Goal: Find contact information: Find contact information

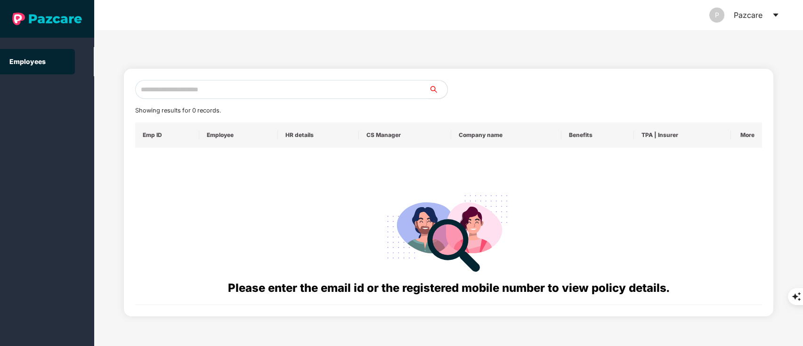
click at [206, 86] on input "text" at bounding box center [282, 89] width 294 height 19
paste input "**********"
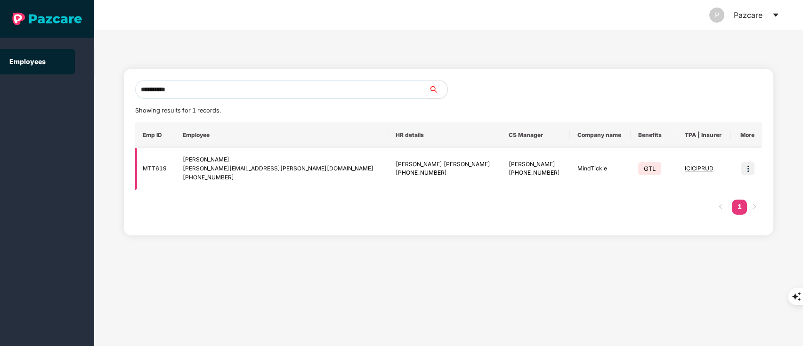
type input "**********"
click at [742, 164] on img at bounding box center [747, 168] width 13 height 13
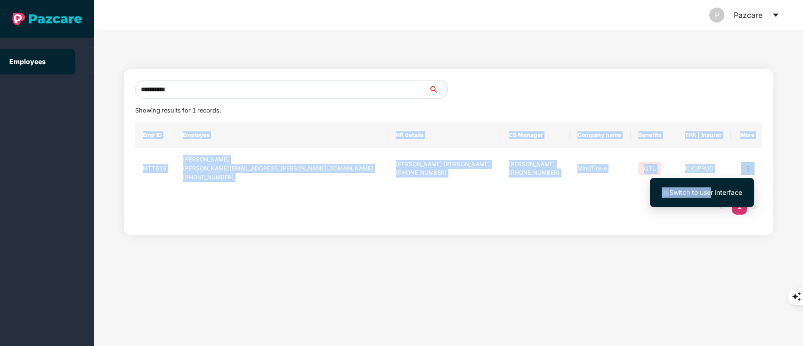
drag, startPoint x: 711, startPoint y: 191, endPoint x: 435, endPoint y: 210, distance: 277.5
click at [435, 210] on body "**********" at bounding box center [401, 173] width 803 height 346
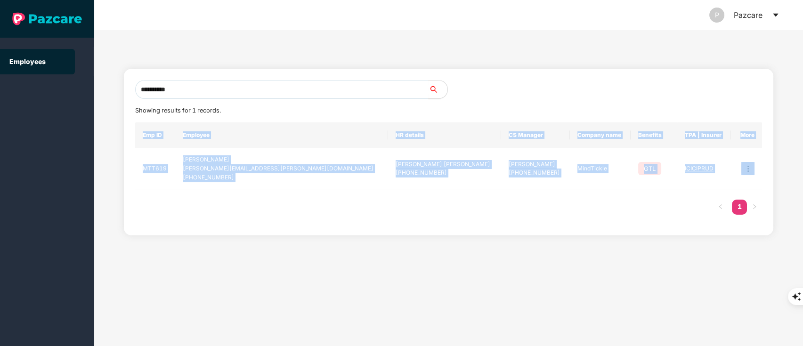
click at [596, 238] on div "**********" at bounding box center [448, 188] width 709 height 316
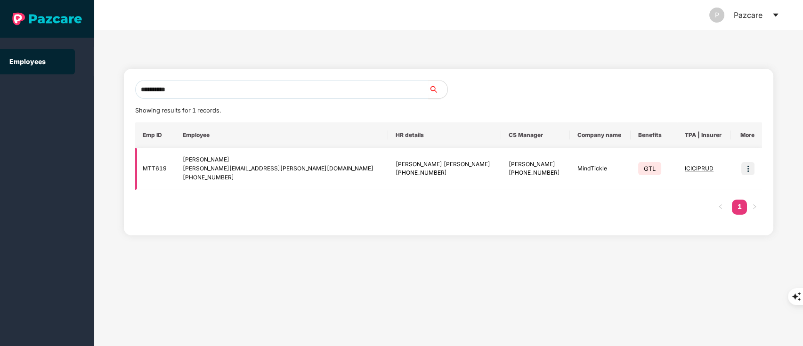
click at [742, 174] on img at bounding box center [747, 168] width 13 height 13
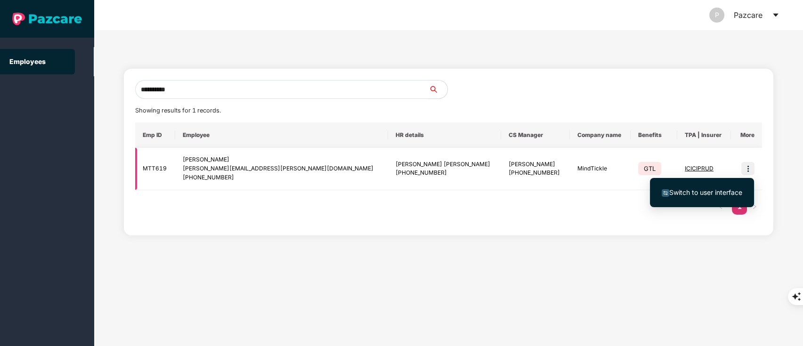
click at [747, 171] on img at bounding box center [747, 168] width 13 height 13
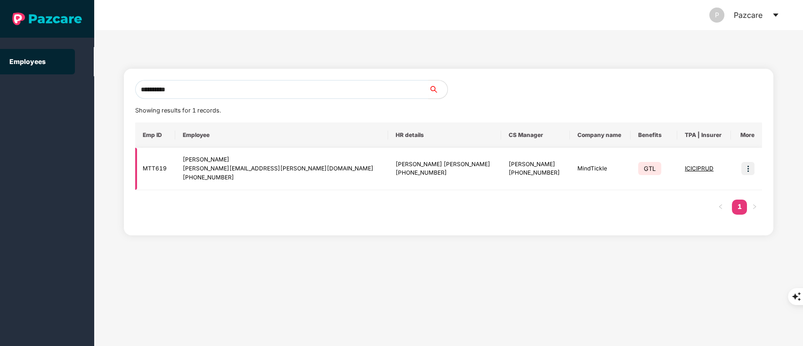
click at [750, 164] on img at bounding box center [747, 168] width 13 height 13
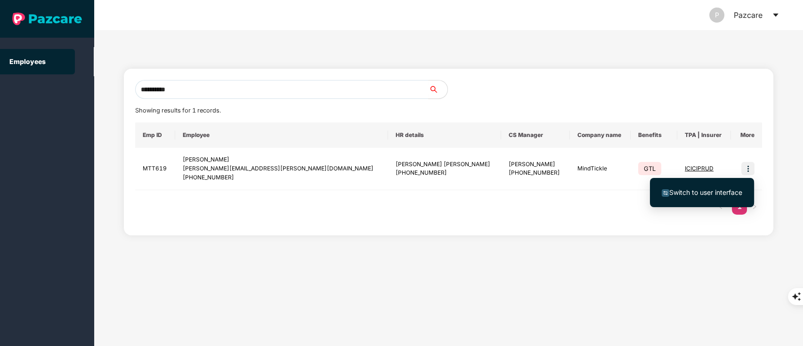
click at [705, 197] on span "Switch to user interface" at bounding box center [701, 192] width 81 height 10
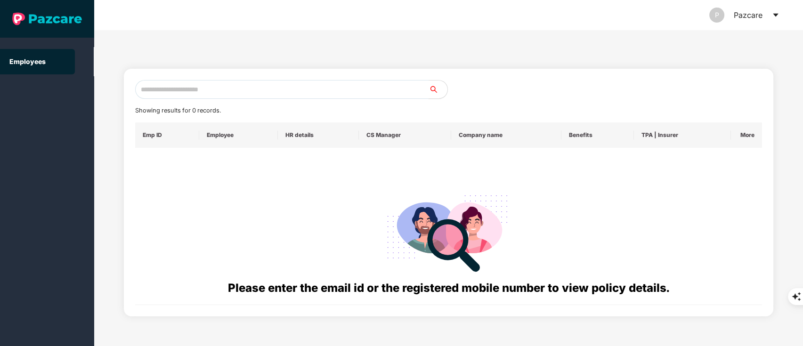
click at [189, 95] on input "text" at bounding box center [282, 89] width 294 height 19
paste input "**********"
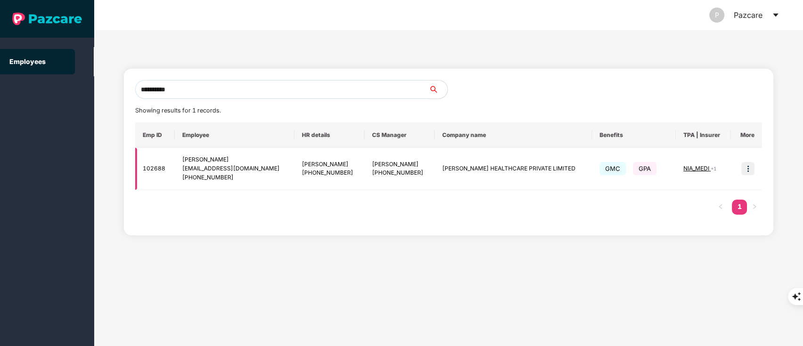
type input "**********"
click at [749, 173] on img at bounding box center [747, 168] width 13 height 13
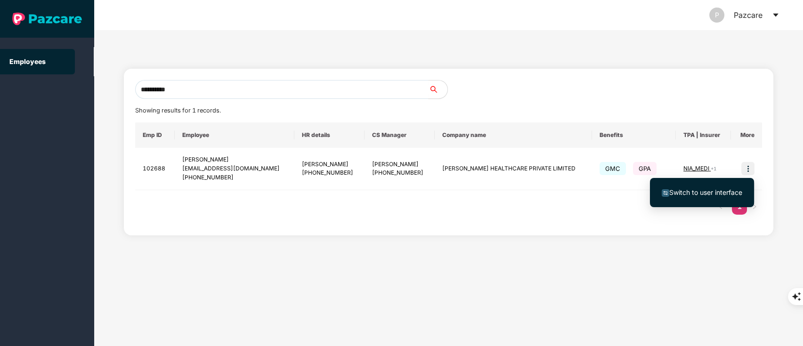
click at [714, 194] on span "Switch to user interface" at bounding box center [705, 192] width 73 height 8
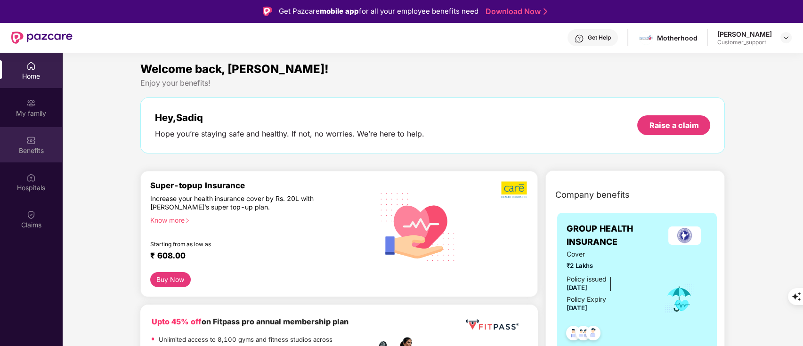
click at [31, 160] on div "Benefits" at bounding box center [31, 144] width 62 height 35
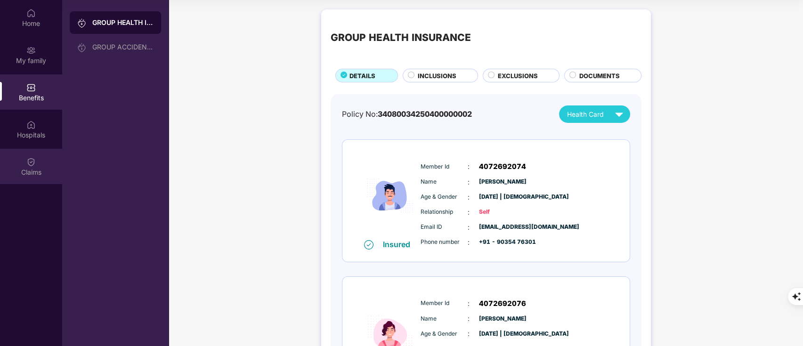
click at [31, 164] on img at bounding box center [30, 161] width 9 height 9
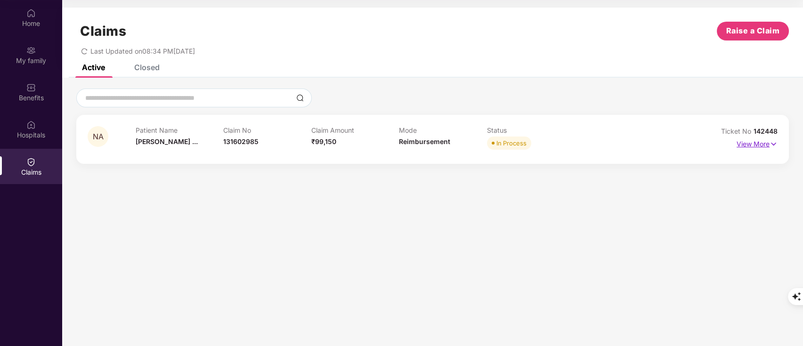
click at [765, 145] on p "View More" at bounding box center [756, 143] width 41 height 13
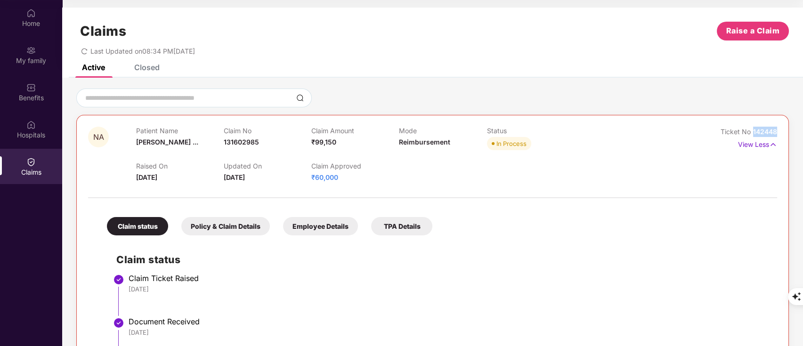
drag, startPoint x: 751, startPoint y: 126, endPoint x: 803, endPoint y: 134, distance: 52.4
click at [802, 134] on html "Get Pazcare mobile app for all your employee benefits need Download Now Get Hel…" at bounding box center [401, 120] width 803 height 346
copy span "142448"
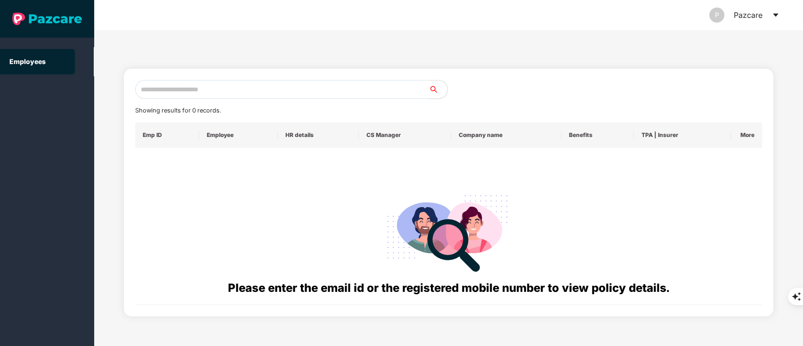
click at [181, 82] on input "text" at bounding box center [282, 89] width 294 height 19
paste input "**********"
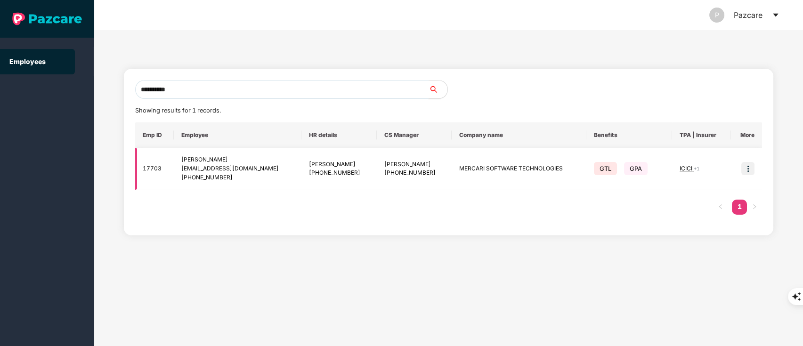
type input "**********"
click at [751, 171] on img at bounding box center [747, 168] width 13 height 13
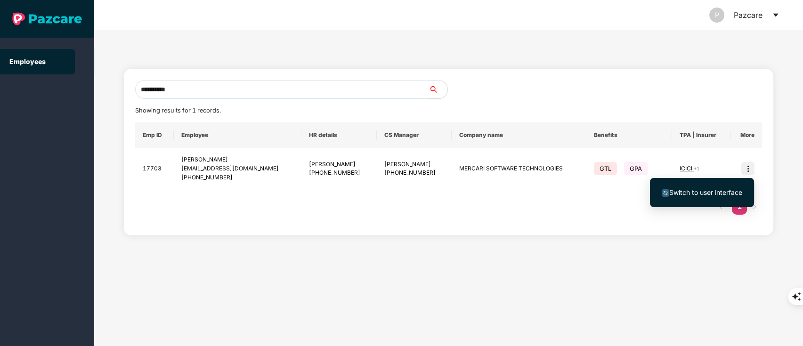
click at [697, 190] on span "Switch to user interface" at bounding box center [705, 192] width 73 height 8
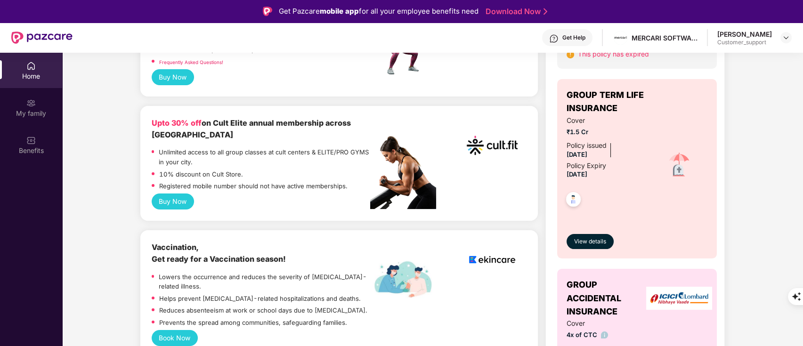
scroll to position [75, 0]
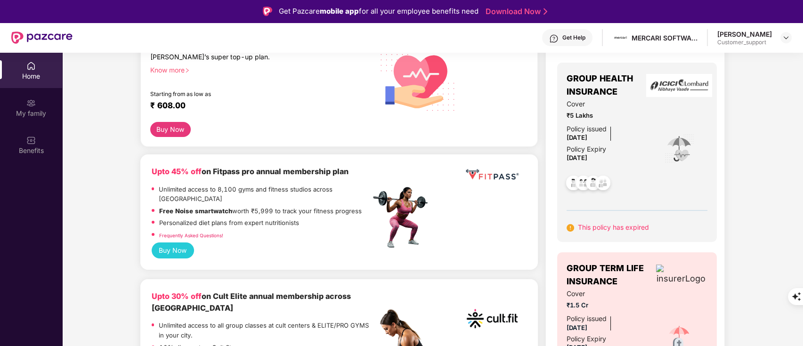
click at [516, 202] on div "Upto 45% off on Fitpass pro annual membership plan Unlimited access to 8,100 gy…" at bounding box center [339, 204] width 375 height 76
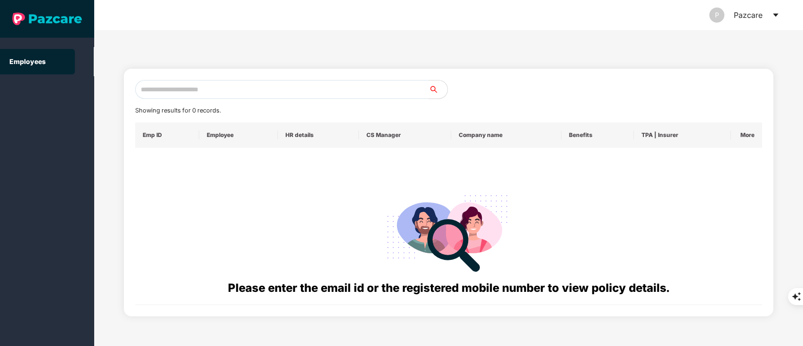
click at [169, 91] on input "text" at bounding box center [282, 89] width 294 height 19
paste input "**********"
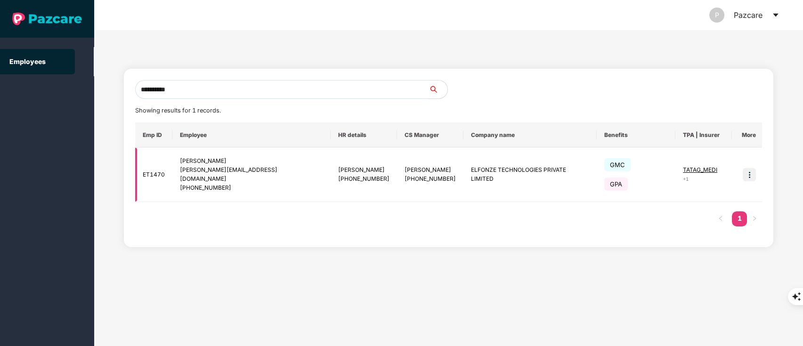
type input "**********"
click at [748, 169] on img at bounding box center [748, 174] width 13 height 13
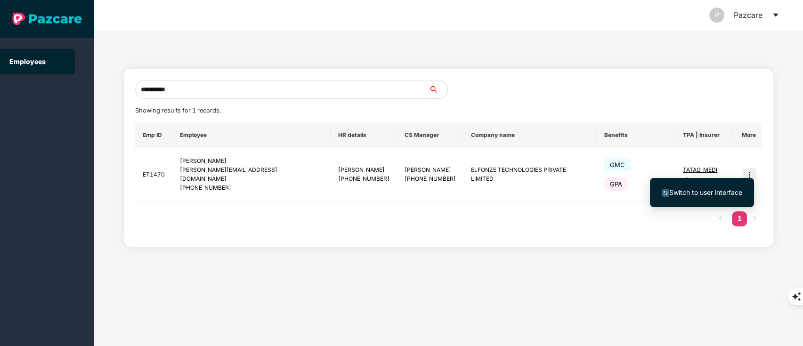
click at [707, 203] on ul "Switch to user interface" at bounding box center [702, 192] width 104 height 29
click at [702, 194] on span "Switch to user interface" at bounding box center [705, 192] width 73 height 8
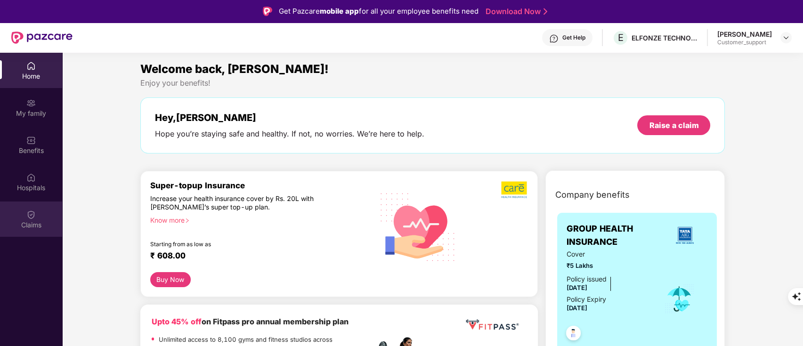
click at [23, 209] on div "Claims" at bounding box center [31, 219] width 62 height 35
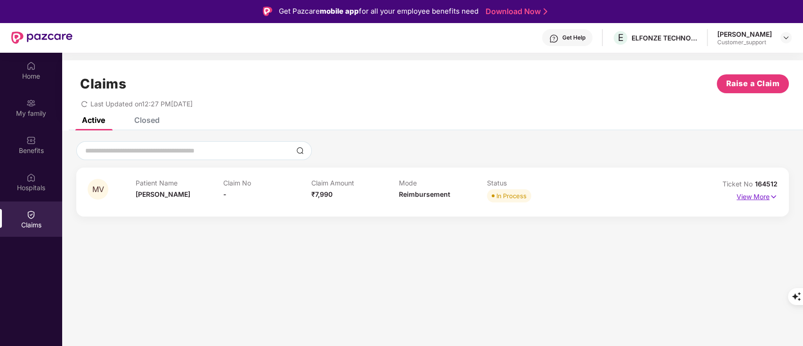
click at [762, 194] on p "View More" at bounding box center [756, 195] width 41 height 13
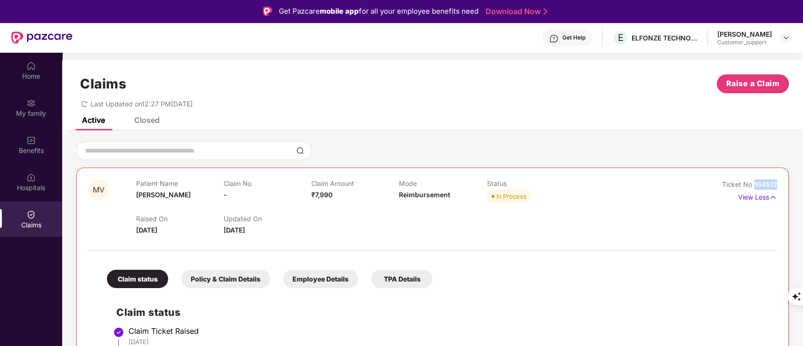
drag, startPoint x: 751, startPoint y: 183, endPoint x: 799, endPoint y: 183, distance: 48.0
copy span "164512"
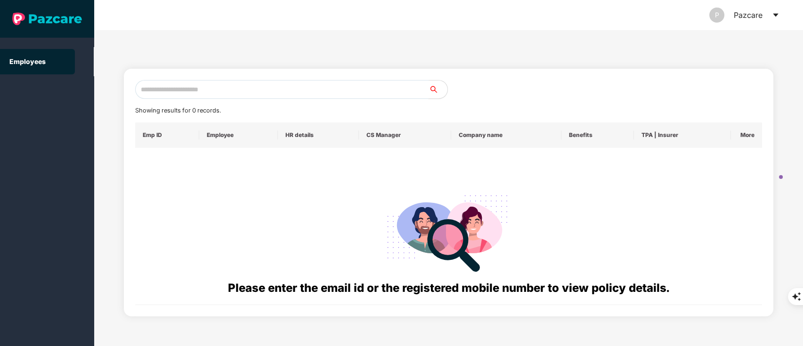
click at [217, 94] on input "text" at bounding box center [282, 89] width 294 height 19
paste input "**********"
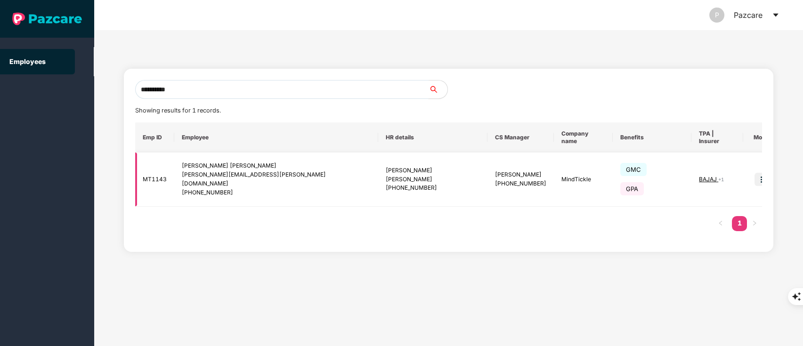
type input "**********"
click at [754, 173] on img at bounding box center [760, 179] width 13 height 13
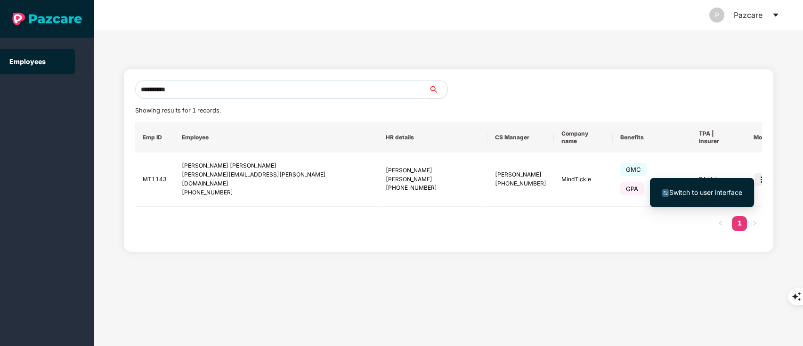
click at [686, 189] on span "Switch to user interface" at bounding box center [705, 192] width 73 height 8
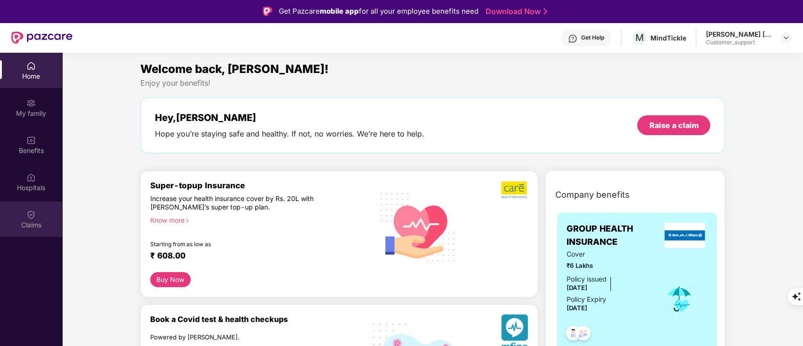
click at [39, 209] on div "Claims" at bounding box center [31, 219] width 62 height 35
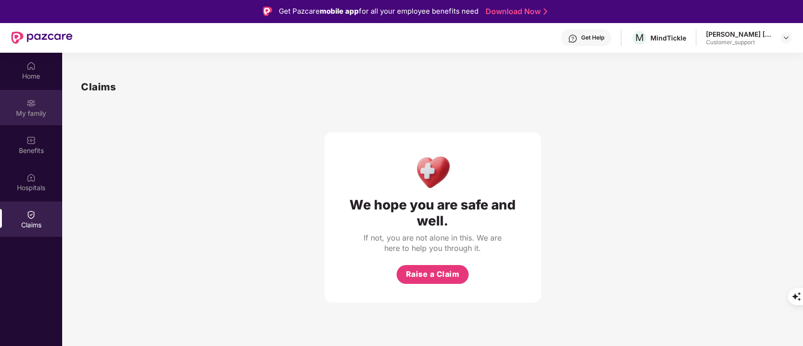
click at [34, 109] on div "My family" at bounding box center [31, 113] width 62 height 9
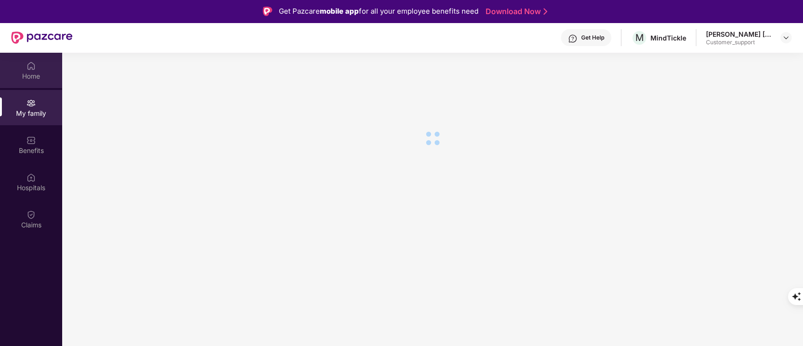
click at [36, 56] on div "Home" at bounding box center [31, 70] width 62 height 35
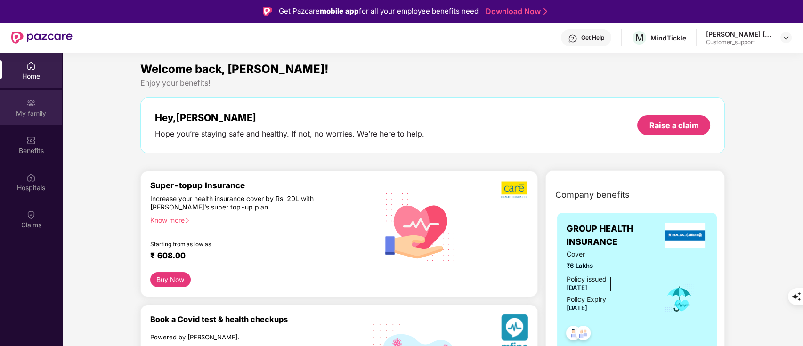
click at [51, 121] on div "My family" at bounding box center [31, 107] width 62 height 35
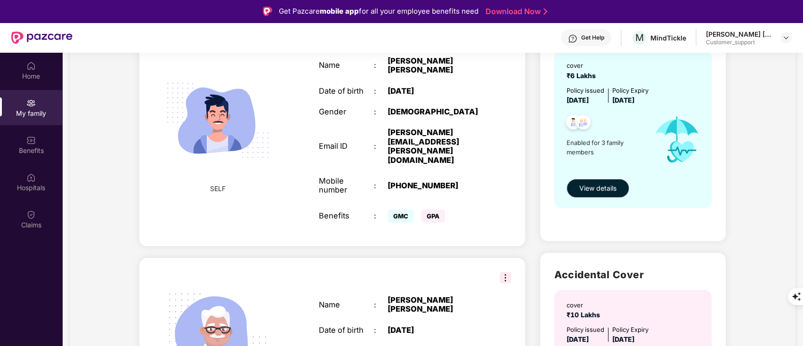
scroll to position [0, 0]
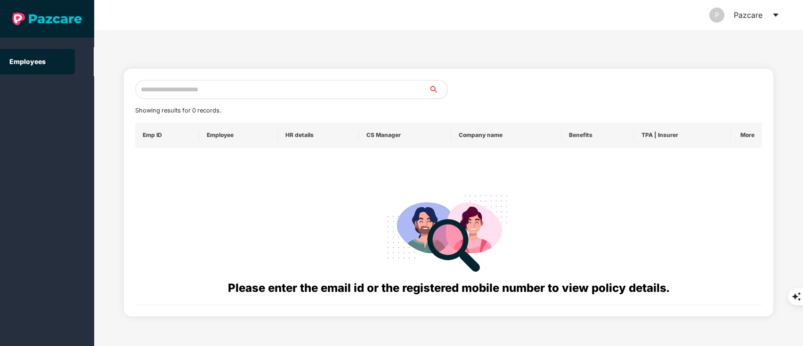
click at [215, 88] on input "text" at bounding box center [282, 89] width 294 height 19
paste input "**********"
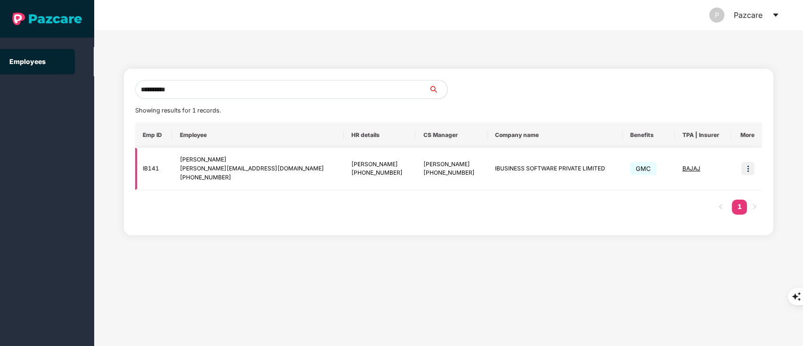
type input "**********"
click at [750, 168] on img at bounding box center [747, 168] width 13 height 13
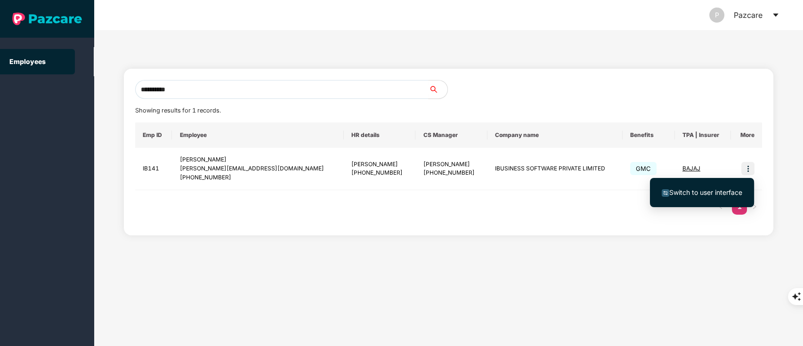
click at [708, 185] on li "Switch to user interface" at bounding box center [702, 193] width 104 height 20
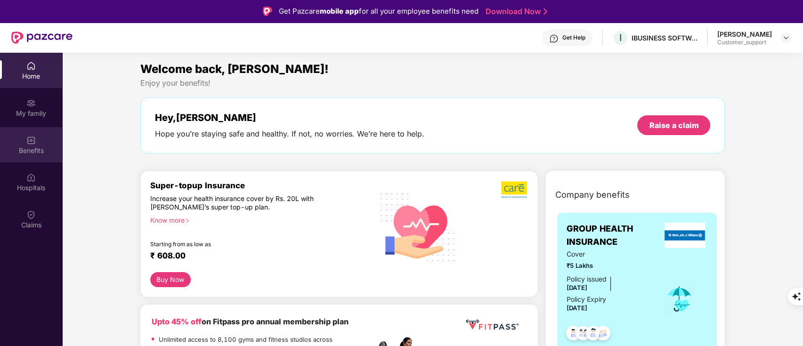
click at [30, 143] on img at bounding box center [30, 140] width 9 height 9
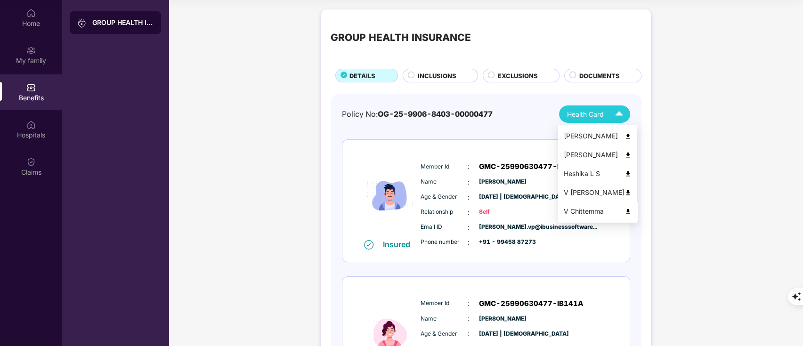
click at [624, 211] on img at bounding box center [627, 211] width 7 height 7
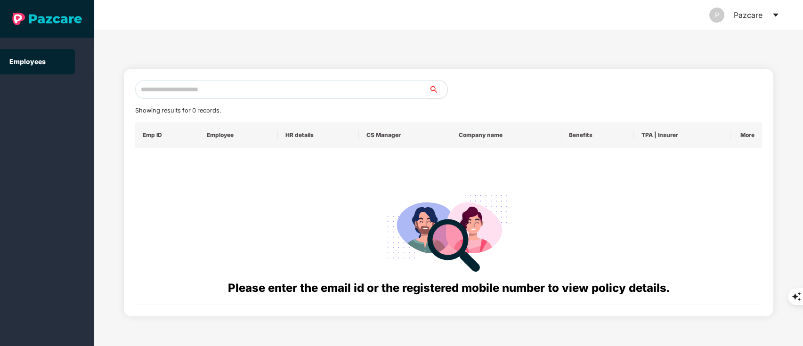
click at [194, 94] on input "text" at bounding box center [282, 89] width 294 height 19
paste input "**********"
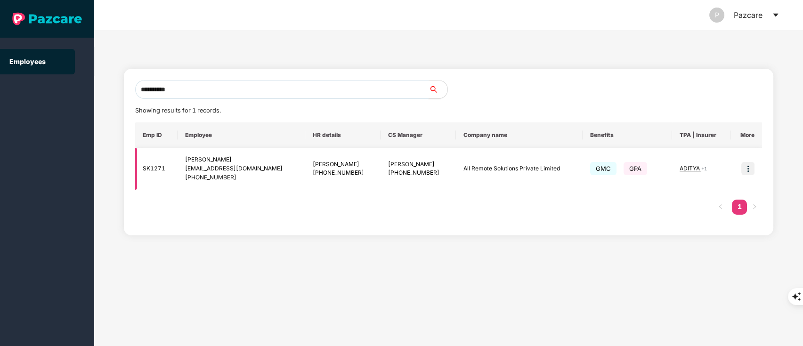
type input "**********"
click at [747, 164] on img at bounding box center [747, 168] width 13 height 13
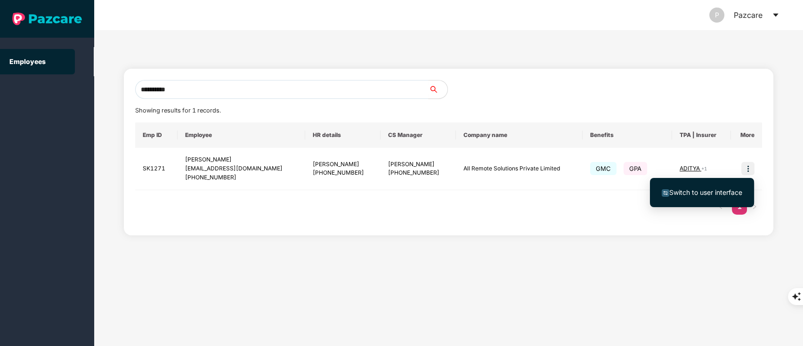
click at [692, 194] on span "Switch to user interface" at bounding box center [705, 192] width 73 height 8
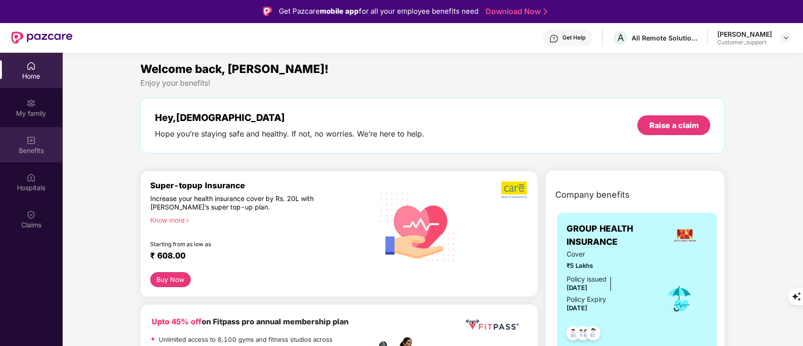
click at [35, 149] on div "Benefits" at bounding box center [31, 150] width 62 height 9
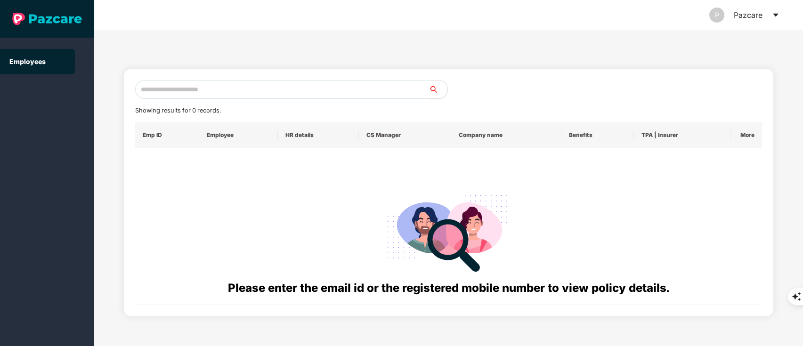
click at [156, 92] on input "text" at bounding box center [282, 89] width 294 height 19
type input "*"
click at [156, 92] on input "*" at bounding box center [282, 89] width 294 height 19
paste input "**********"
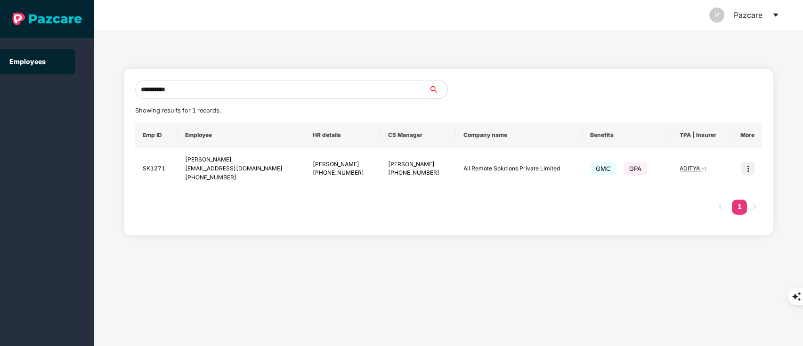
type input "**********"
drag, startPoint x: 188, startPoint y: 155, endPoint x: 245, endPoint y: 178, distance: 61.0
click at [245, 178] on div "[PERSON_NAME] [EMAIL_ADDRESS][DOMAIN_NAME] [PHONE_NUMBER]" at bounding box center [241, 168] width 113 height 27
copy div "[PERSON_NAME] [EMAIL_ADDRESS][DOMAIN_NAME] [PHONE_NUMBER]"
drag, startPoint x: 437, startPoint y: 169, endPoint x: 547, endPoint y: 175, distance: 109.9
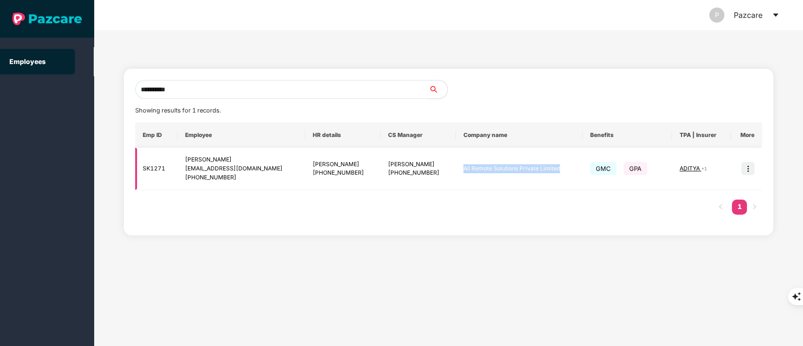
click at [547, 175] on td "All Remote Solutions Private Limited" at bounding box center [519, 169] width 127 height 42
copy td "All Remote Solutions Private Limited"
drag, startPoint x: 359, startPoint y: 164, endPoint x: 399, endPoint y: 162, distance: 40.1
click at [399, 162] on td "[PERSON_NAME] [PHONE_NUMBER]" at bounding box center [417, 169] width 75 height 42
copy div "[PERSON_NAME]"
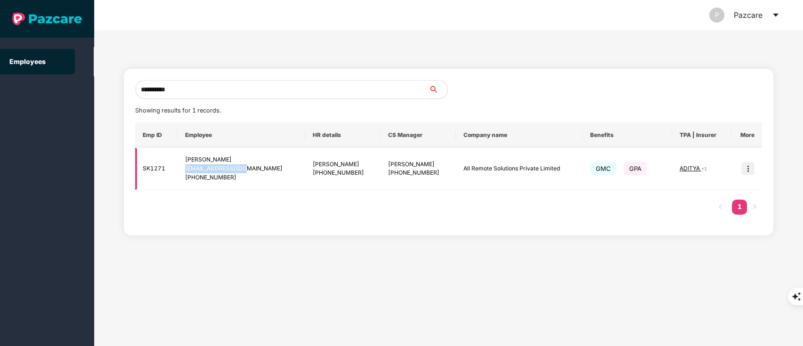
drag, startPoint x: 186, startPoint y: 168, endPoint x: 249, endPoint y: 167, distance: 62.1
click at [249, 167] on td "[PERSON_NAME] [EMAIL_ADDRESS][DOMAIN_NAME] [PHONE_NUMBER]" at bounding box center [241, 169] width 128 height 42
copy div "[EMAIL_ADDRESS][DOMAIN_NAME]"
drag, startPoint x: 199, startPoint y: 177, endPoint x: 234, endPoint y: 178, distance: 35.3
click at [234, 178] on div "[PHONE_NUMBER]" at bounding box center [241, 177] width 113 height 9
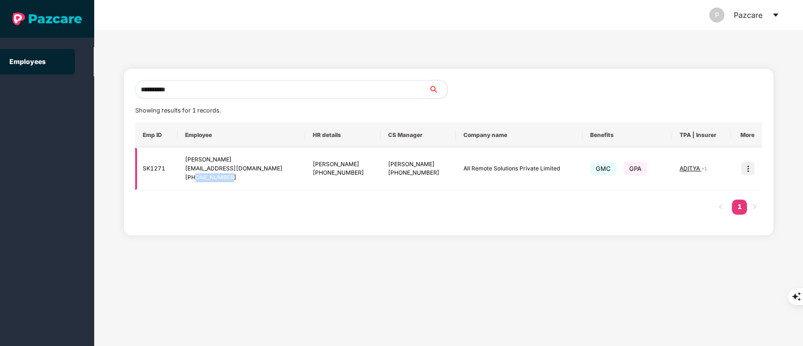
copy div "9955745859"
drag, startPoint x: 437, startPoint y: 167, endPoint x: 538, endPoint y: 168, distance: 100.3
click at [538, 168] on td "All Remote Solutions Private Limited" at bounding box center [519, 169] width 127 height 42
copy td "All Remote Solutions Private Limited"
drag, startPoint x: 165, startPoint y: 169, endPoint x: 139, endPoint y: 169, distance: 25.4
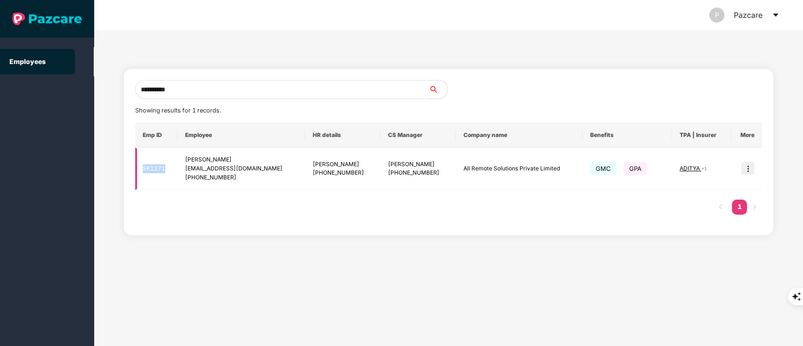
click at [139, 169] on td "SK1271" at bounding box center [156, 169] width 43 height 42
copy td "SK1271"
drag, startPoint x: 188, startPoint y: 160, endPoint x: 235, endPoint y: 156, distance: 47.7
click at [235, 156] on td "[PERSON_NAME] [EMAIL_ADDRESS][DOMAIN_NAME] [PHONE_NUMBER]" at bounding box center [241, 169] width 128 height 42
copy div "[PERSON_NAME]"
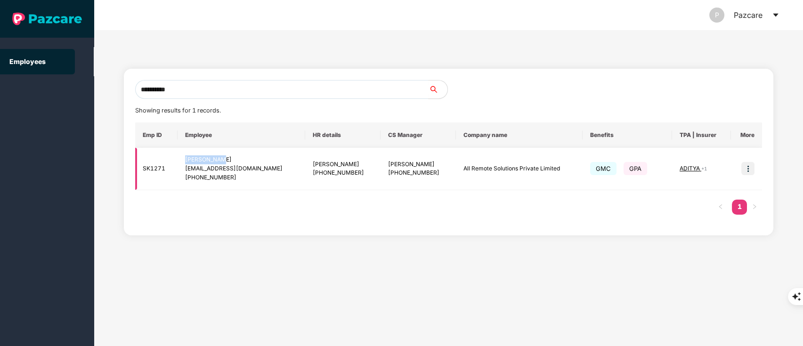
click at [746, 170] on img at bounding box center [747, 168] width 13 height 13
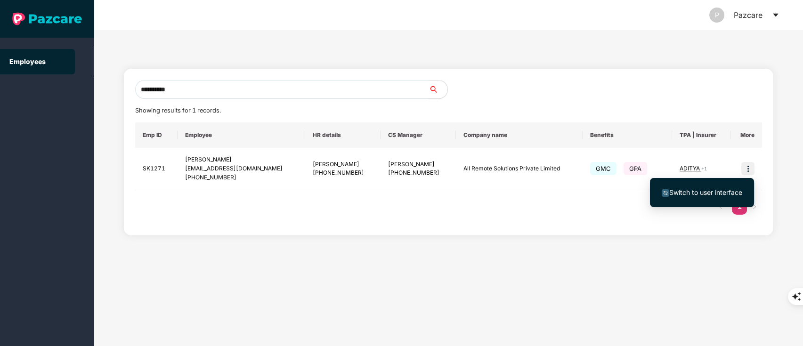
click at [726, 189] on span "Switch to user interface" at bounding box center [705, 192] width 73 height 8
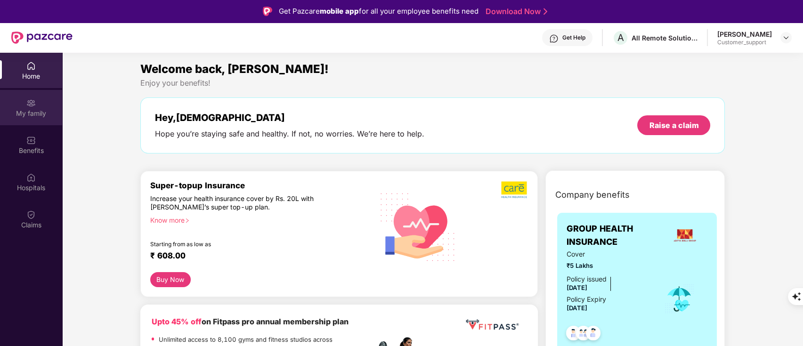
click at [25, 107] on div "My family" at bounding box center [31, 107] width 62 height 35
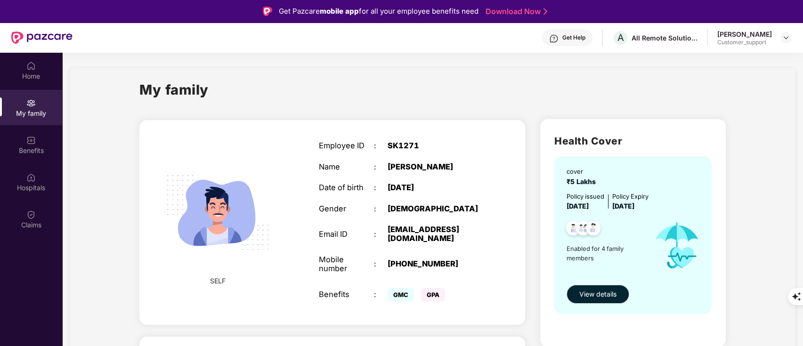
drag, startPoint x: 383, startPoint y: 187, endPoint x: 460, endPoint y: 192, distance: 77.8
click at [460, 192] on div "Date of birth : [DEMOGRAPHIC_DATA]" at bounding box center [401, 187] width 164 height 9
